Goal: Register for event/course

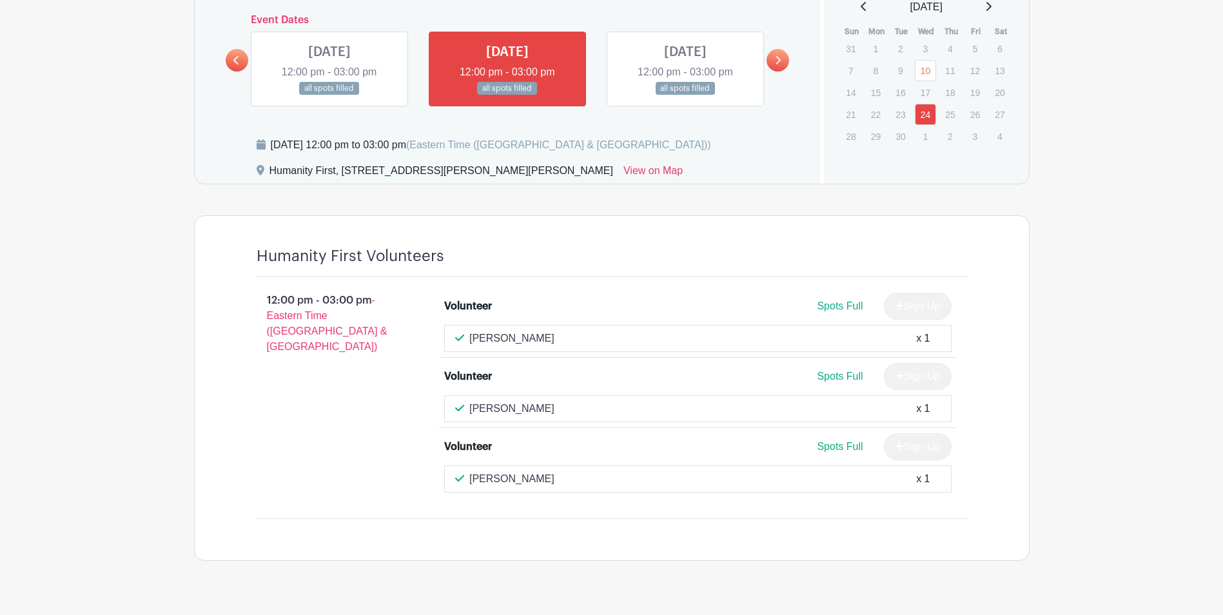
click at [330, 95] on link at bounding box center [330, 95] width 0 height 0
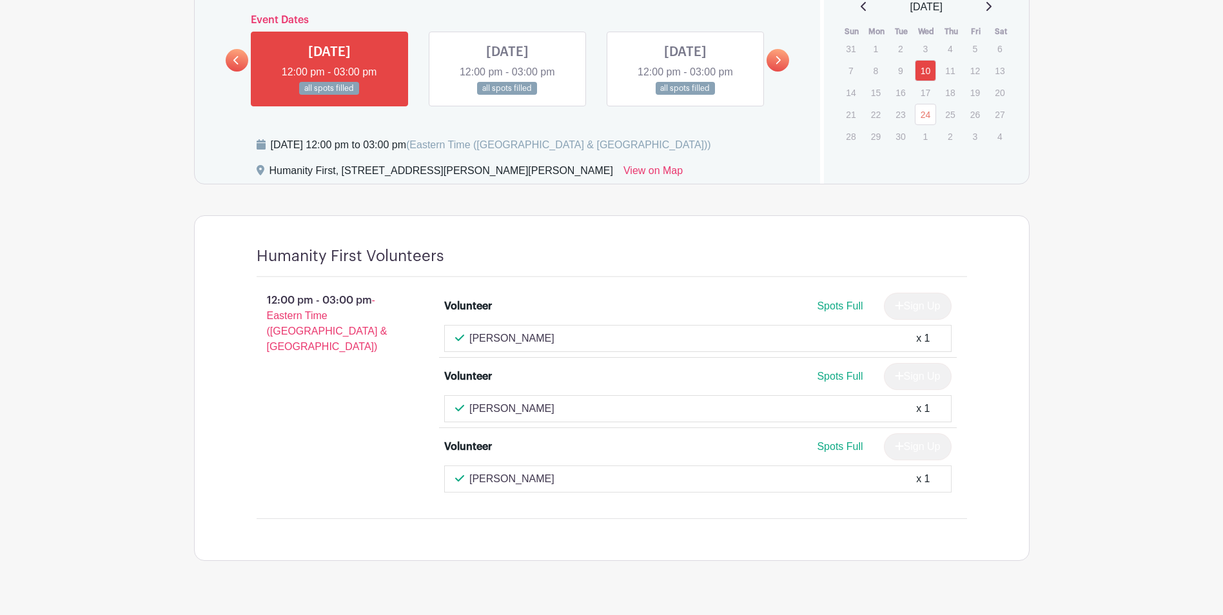
click at [507, 95] on link at bounding box center [507, 95] width 0 height 0
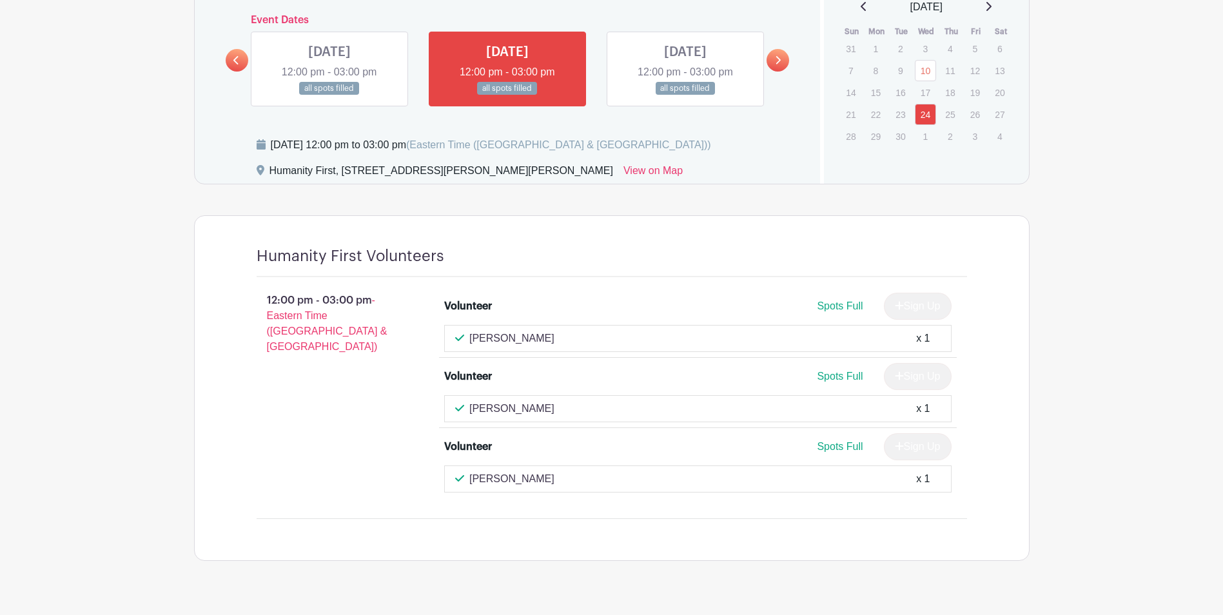
click at [685, 95] on link at bounding box center [685, 95] width 0 height 0
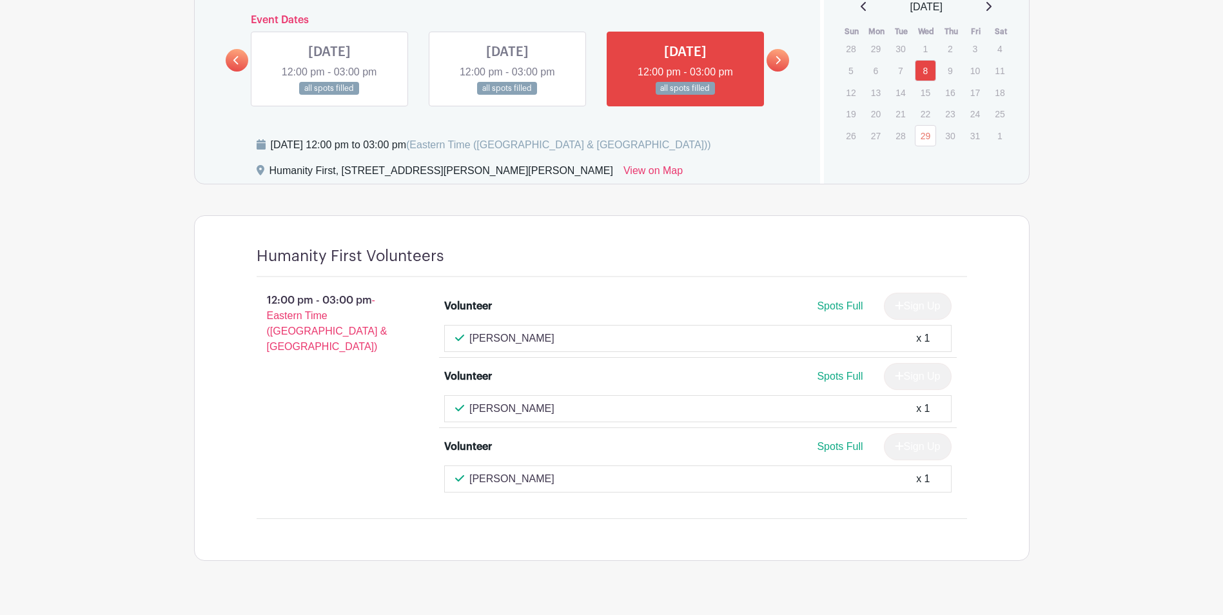
click at [776, 58] on icon at bounding box center [778, 60] width 6 height 10
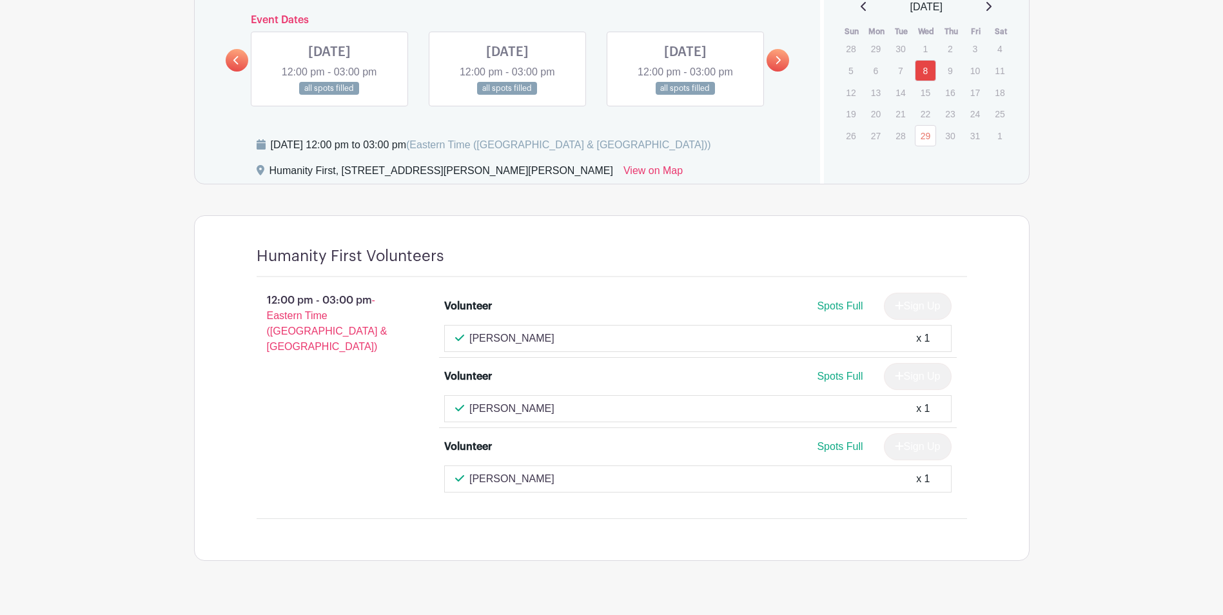
click at [330, 95] on link at bounding box center [330, 95] width 0 height 0
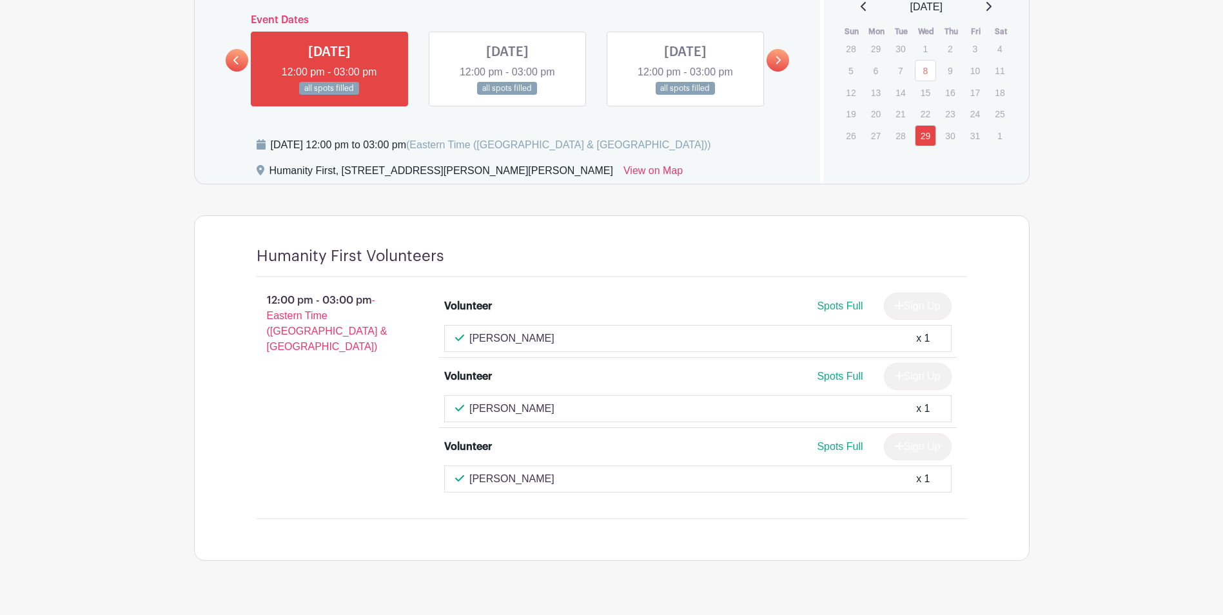
click at [507, 95] on link at bounding box center [507, 95] width 0 height 0
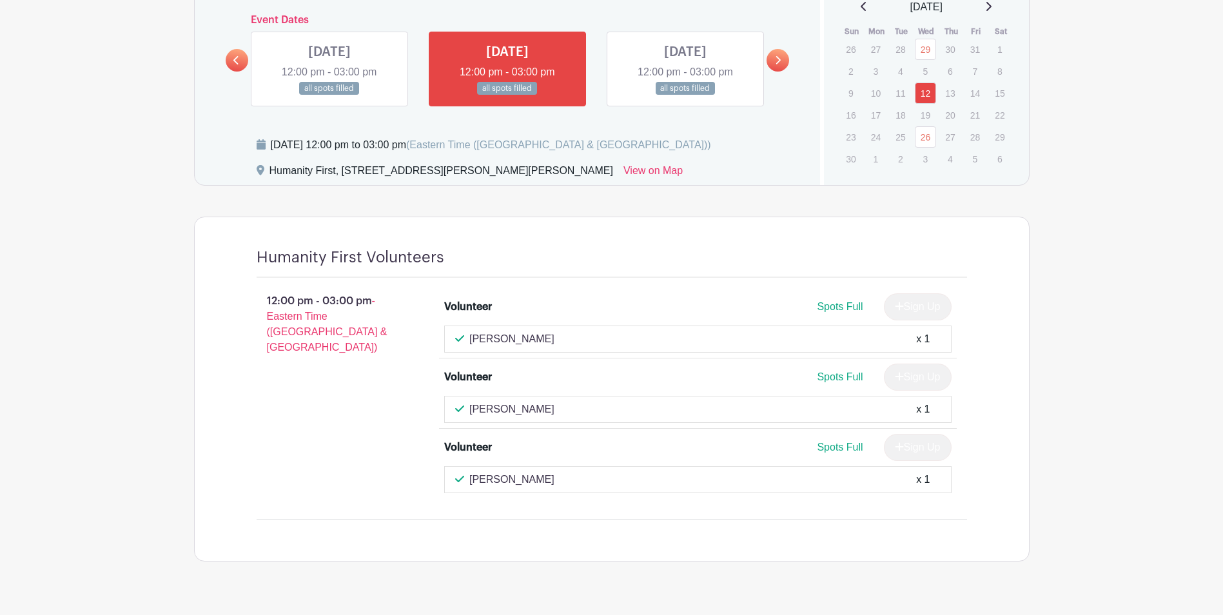
click at [247, 62] on link at bounding box center [237, 60] width 23 height 23
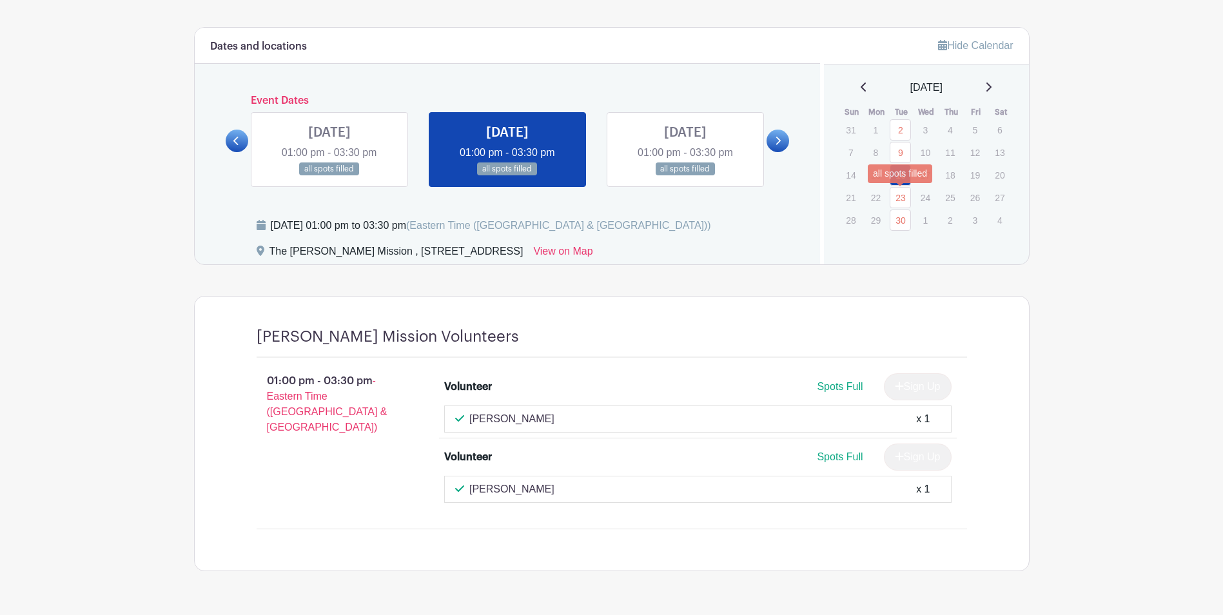
click at [906, 192] on link "23" at bounding box center [900, 197] width 21 height 21
click at [903, 226] on link "30" at bounding box center [900, 220] width 21 height 21
click at [902, 144] on link "9" at bounding box center [900, 152] width 21 height 21
